Goal: Navigation & Orientation: Understand site structure

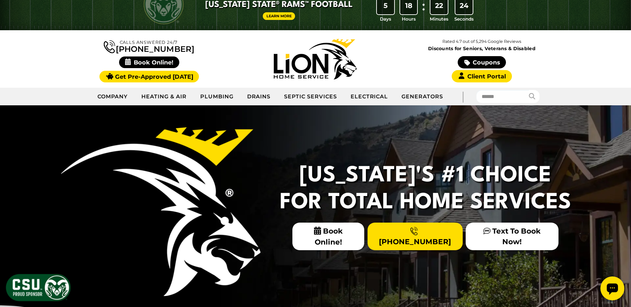
scroll to position [33, 0]
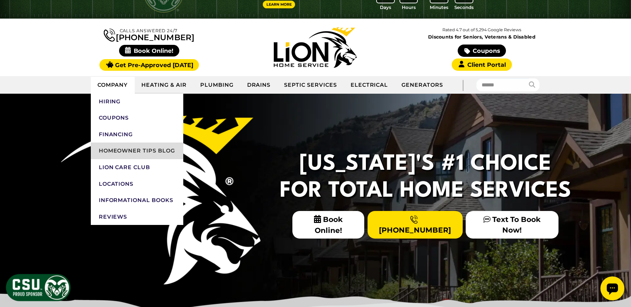
click at [135, 151] on link "Homeowner Tips Blog" at bounding box center [137, 151] width 92 height 17
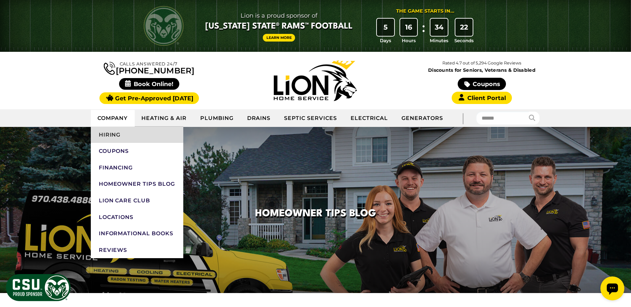
click at [136, 137] on link "Hiring" at bounding box center [137, 135] width 92 height 17
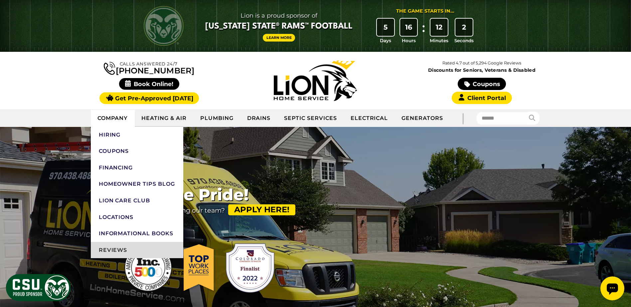
click at [108, 250] on link "Reviews" at bounding box center [137, 250] width 92 height 17
